Goal: Find specific page/section: Find specific page/section

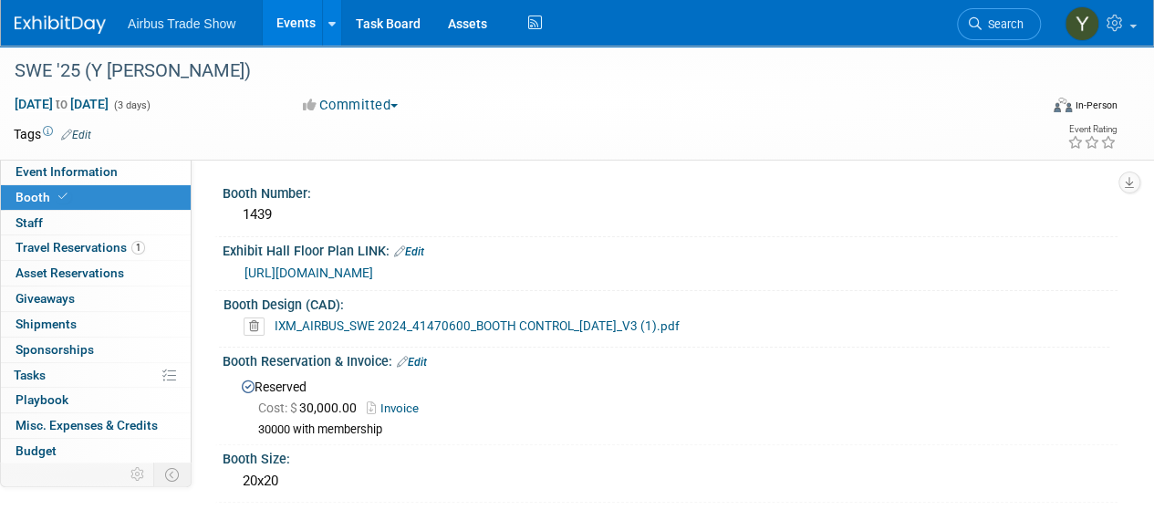
click at [285, 17] on link "Events" at bounding box center [296, 23] width 67 height 46
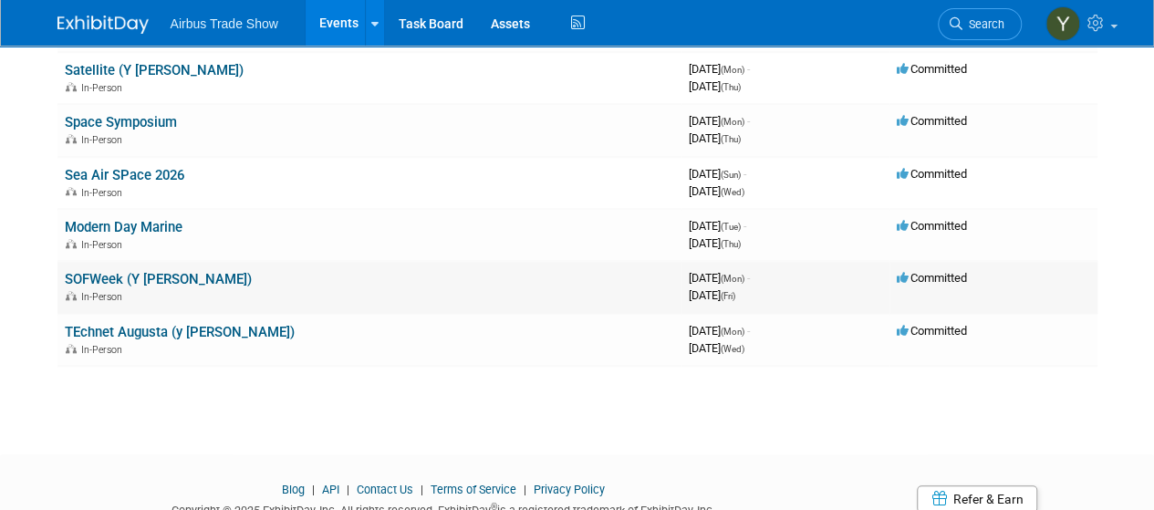
scroll to position [720, 0]
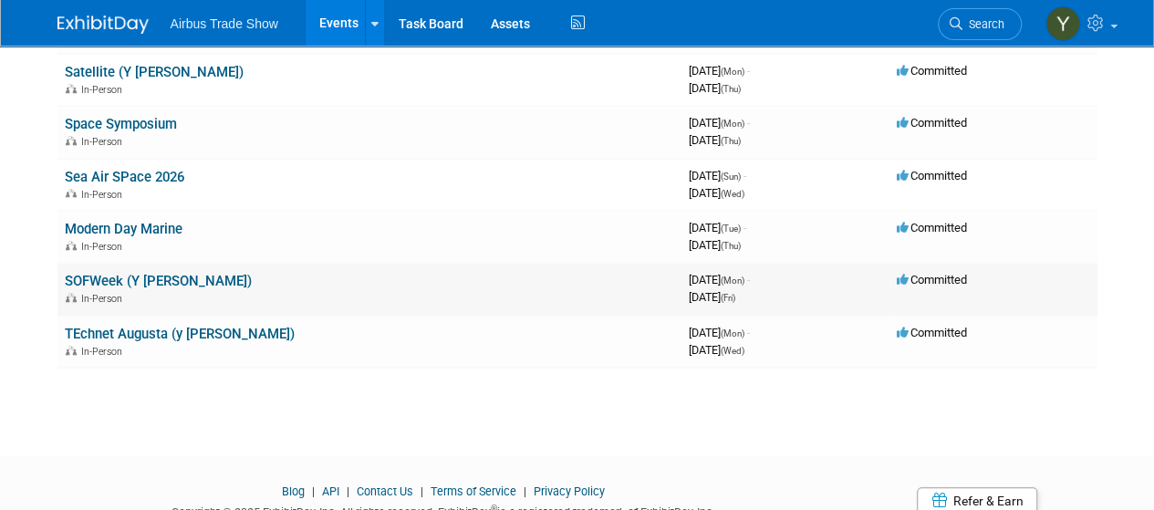
click at [81, 276] on link "SOFWeek (Y [PERSON_NAME])" at bounding box center [158, 281] width 187 height 16
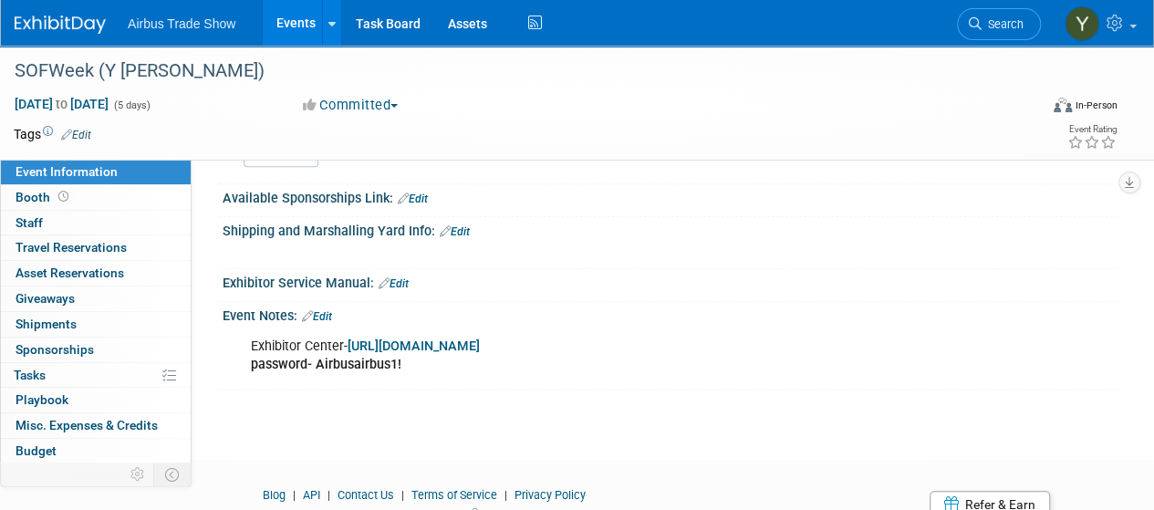
scroll to position [376, 0]
click at [325, 316] on link "Edit" at bounding box center [317, 318] width 30 height 13
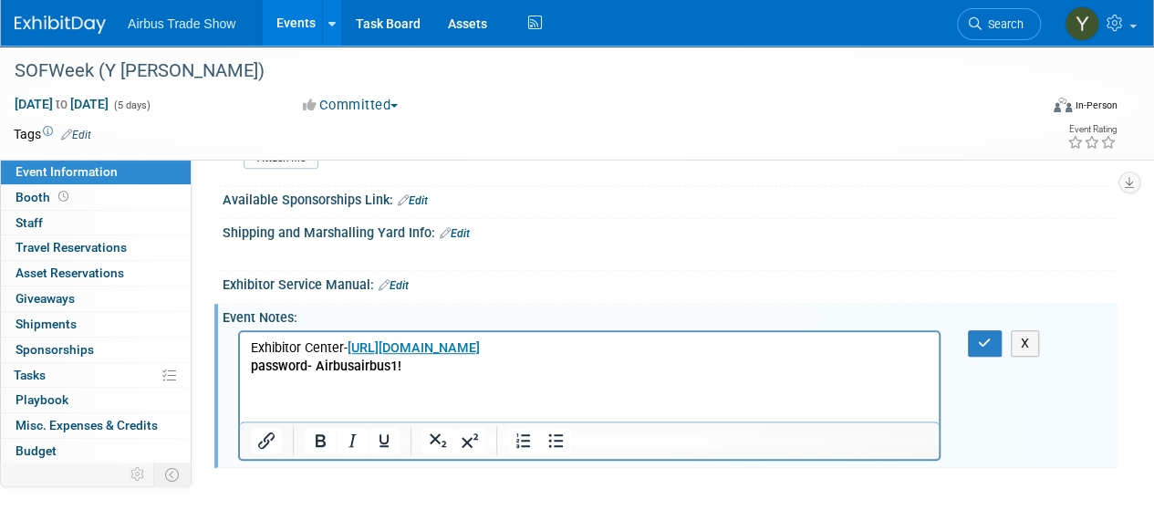
scroll to position [0, 0]
click at [432, 371] on p "Exhibitor Center- https://SOFW26.exh.mapyourshow.com password- Airbusairbus1!" at bounding box center [590, 357] width 678 height 37
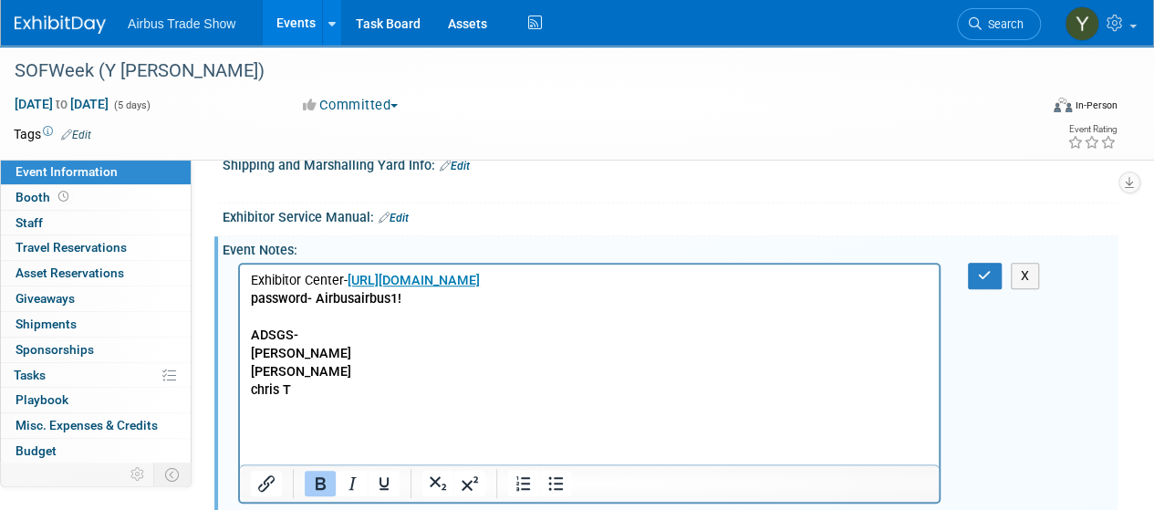
scroll to position [444, 0]
